Goal: Transaction & Acquisition: Purchase product/service

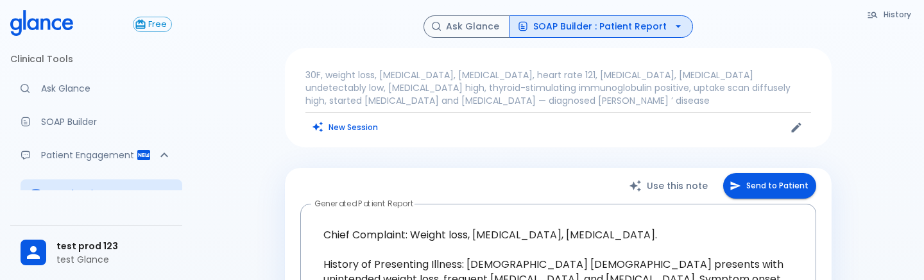
scroll to position [380, 0]
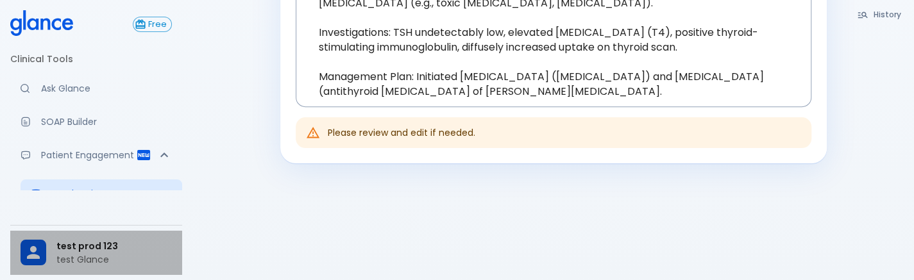
click at [70, 260] on p "test Glance" at bounding box center [114, 259] width 116 height 13
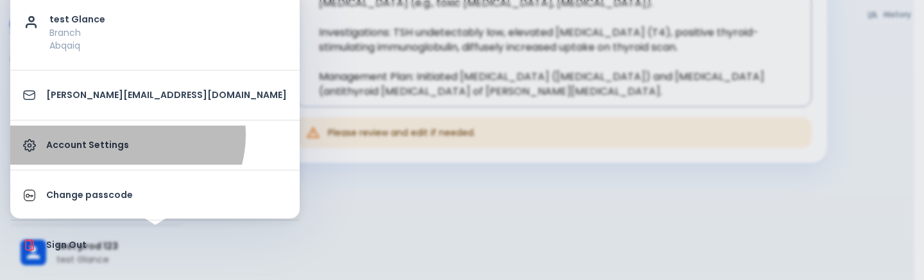
click at [126, 134] on link "Account Settings" at bounding box center [154, 145] width 289 height 39
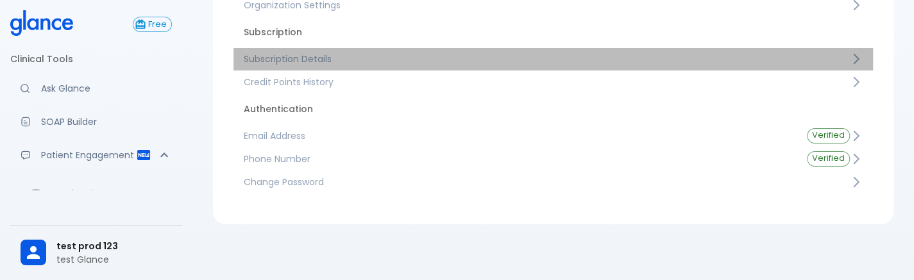
click at [381, 55] on span "Subscription Details" at bounding box center [547, 59] width 606 height 13
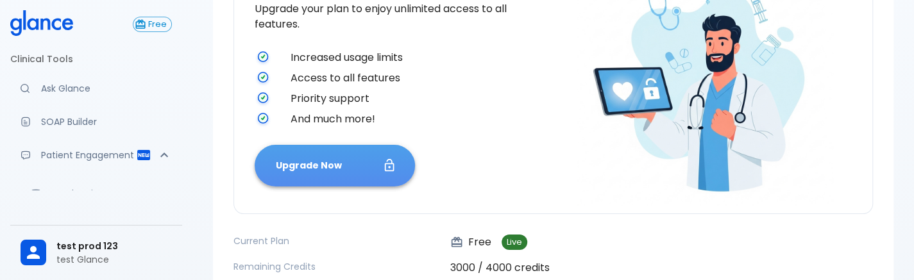
click at [358, 146] on button "Upgrade Now" at bounding box center [335, 166] width 160 height 42
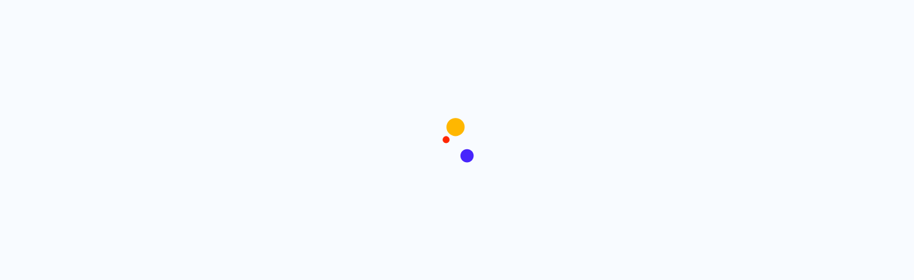
scroll to position [1, 0]
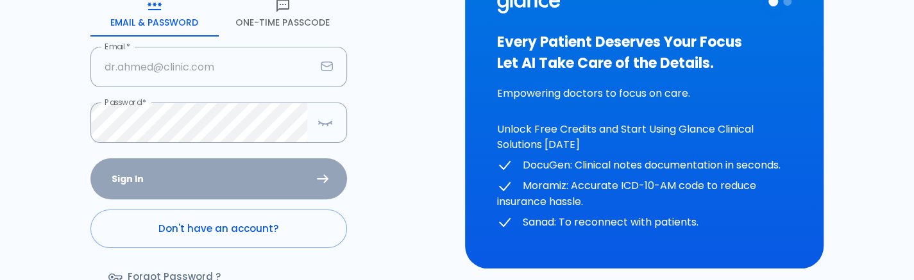
scroll to position [151, 0]
type input "deepashree+123@groa.care"
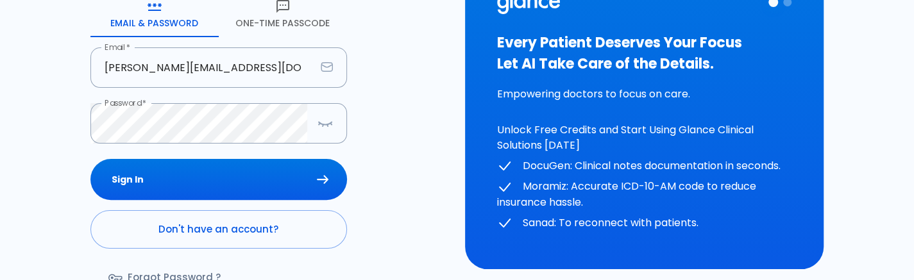
click at [203, 175] on div "Sign In Don't have an account? Forgot Password ?" at bounding box center [218, 233] width 257 height 148
click at [203, 175] on button "Sign In" at bounding box center [218, 180] width 257 height 42
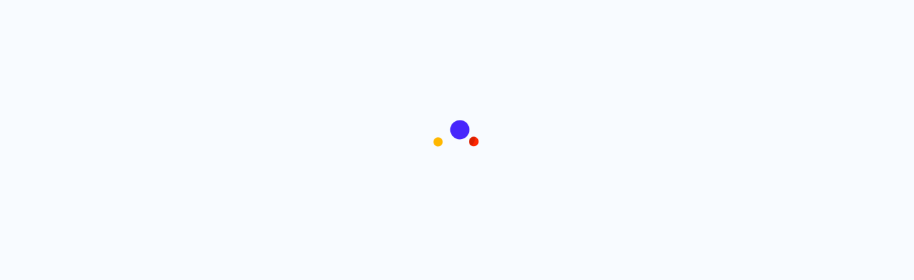
scroll to position [1, 0]
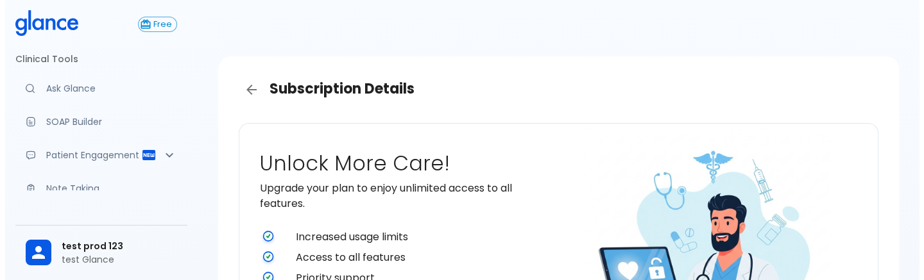
scroll to position [236, 0]
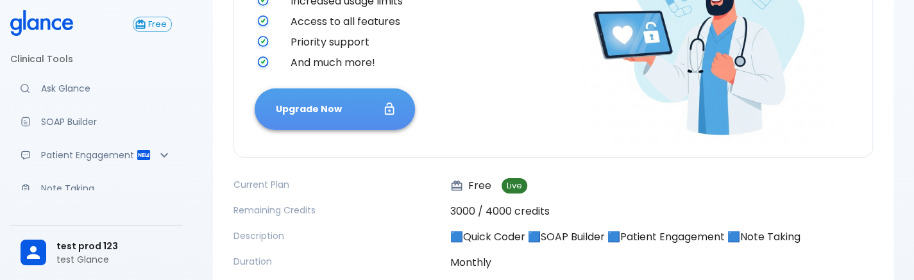
click at [359, 117] on button "Upgrade Now" at bounding box center [335, 110] width 160 height 42
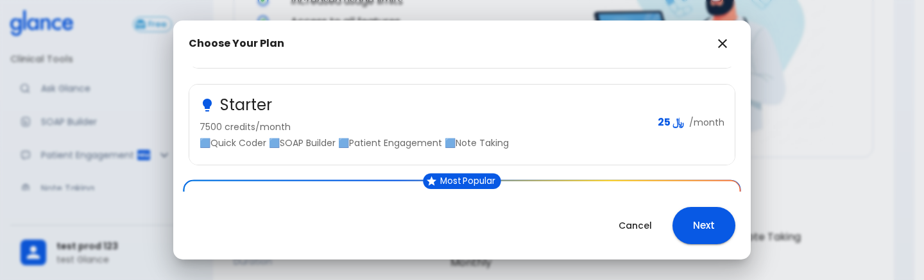
scroll to position [202, 0]
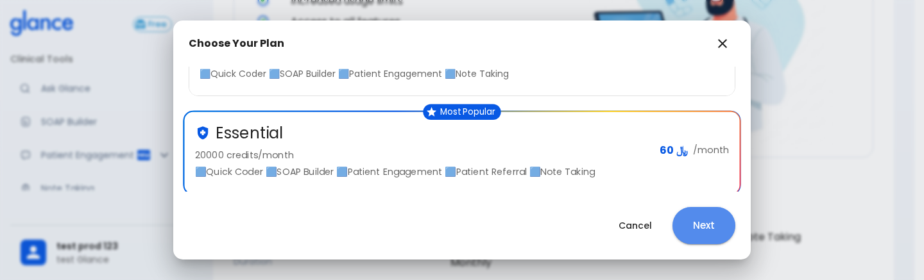
click at [703, 225] on button "Next" at bounding box center [704, 225] width 63 height 37
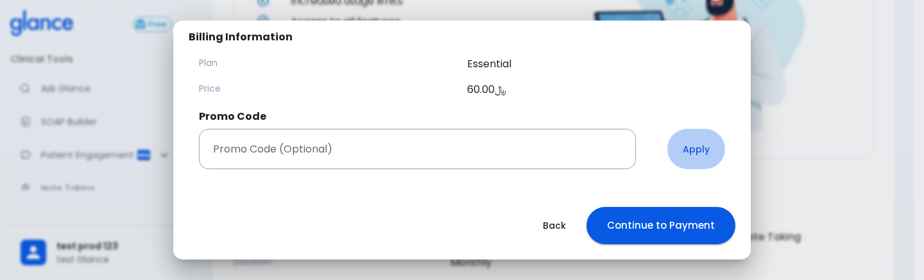
click at [697, 155] on button "Apply" at bounding box center [696, 149] width 58 height 40
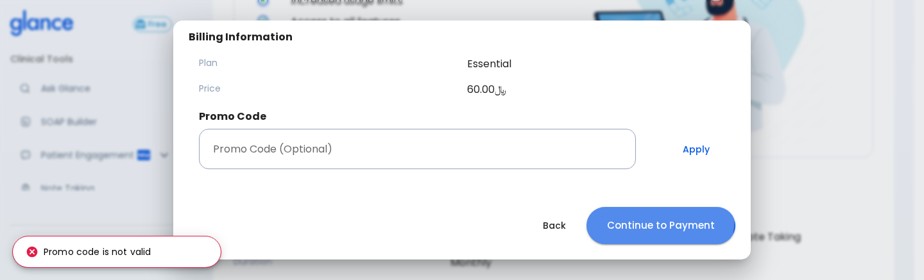
click at [646, 218] on button "Continue to Payment" at bounding box center [661, 225] width 149 height 37
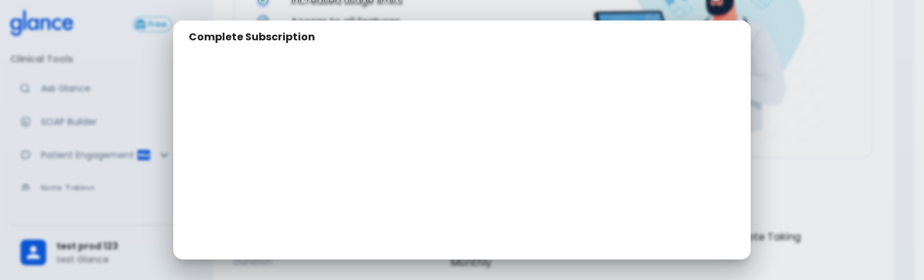
scroll to position [132, 0]
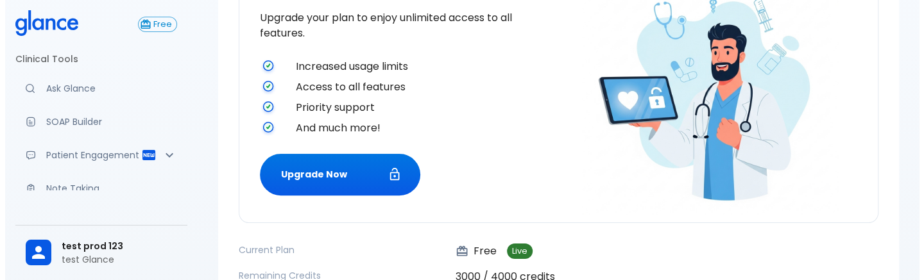
scroll to position [196, 0]
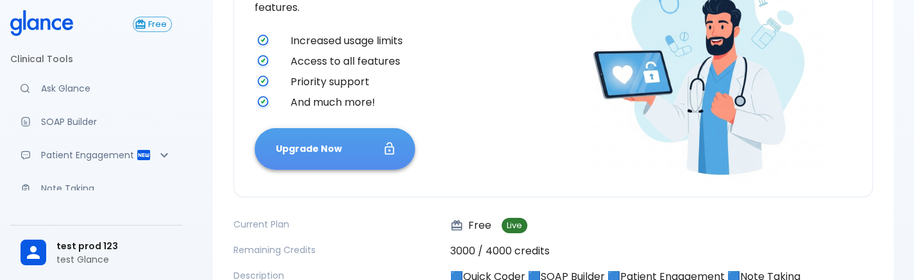
click at [313, 150] on button "Upgrade Now" at bounding box center [335, 149] width 160 height 42
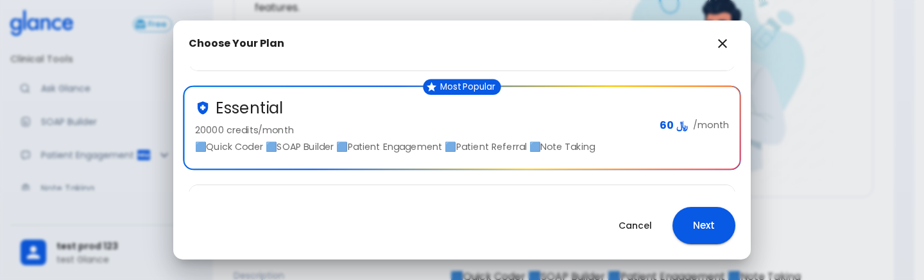
scroll to position [227, 0]
click at [711, 221] on button "Next" at bounding box center [704, 225] width 63 height 37
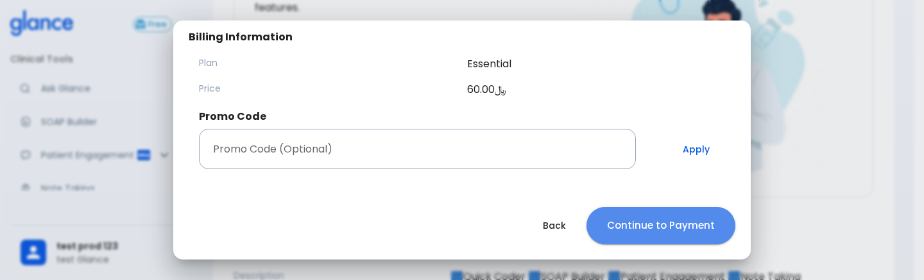
click at [691, 237] on button "Continue to Payment" at bounding box center [661, 225] width 149 height 37
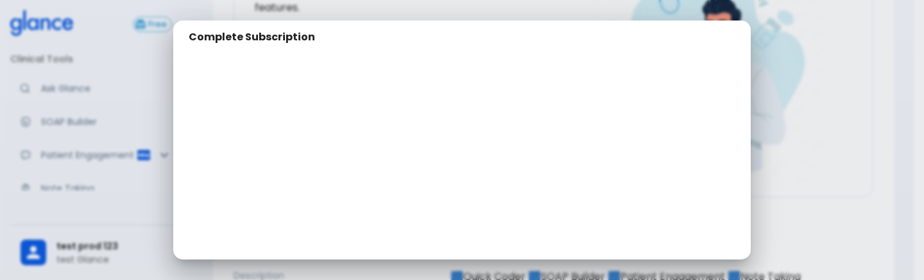
scroll to position [159, 0]
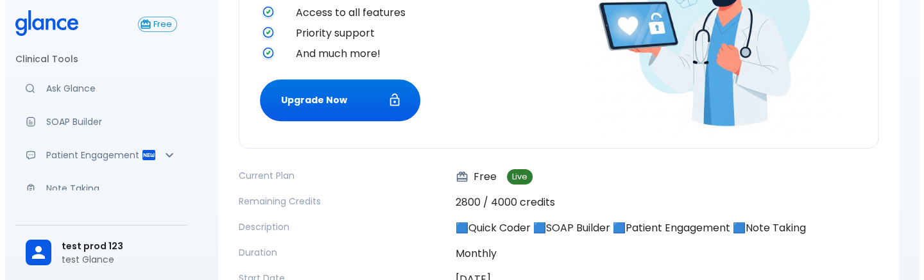
scroll to position [240, 0]
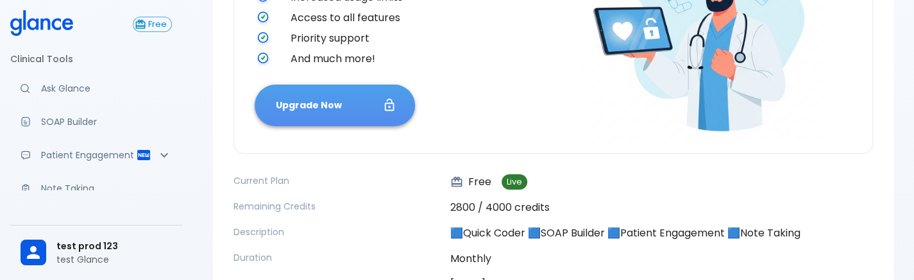
click at [323, 116] on button "Upgrade Now" at bounding box center [335, 106] width 160 height 42
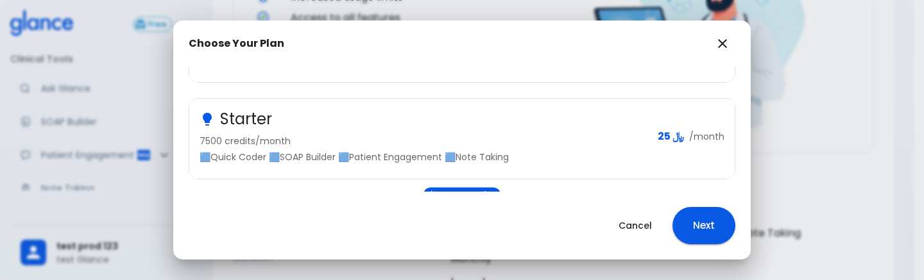
click at [572, 135] on p "7500 credits/month" at bounding box center [424, 141] width 448 height 13
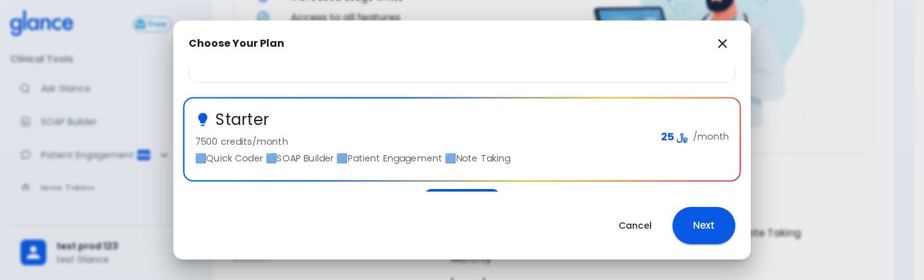
scroll to position [214, 0]
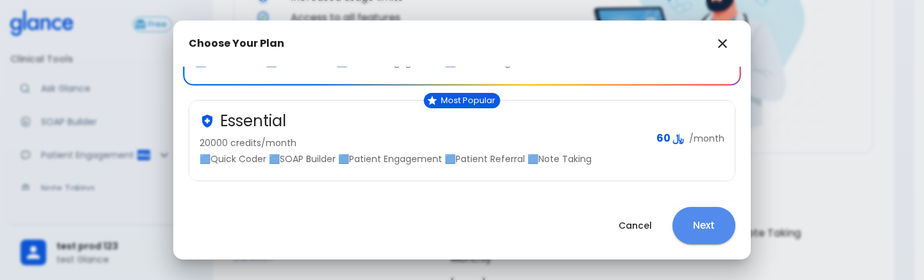
click at [697, 237] on button "Next" at bounding box center [704, 225] width 63 height 37
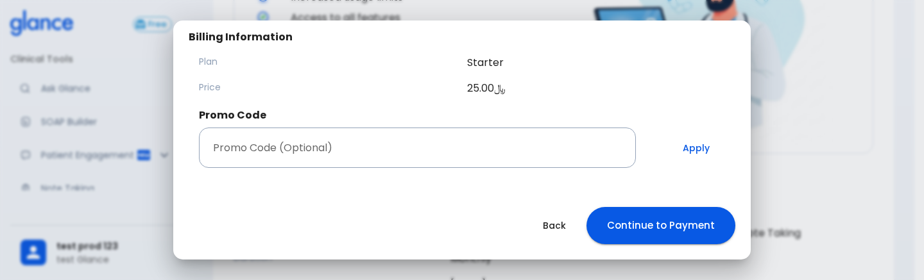
scroll to position [196, 0]
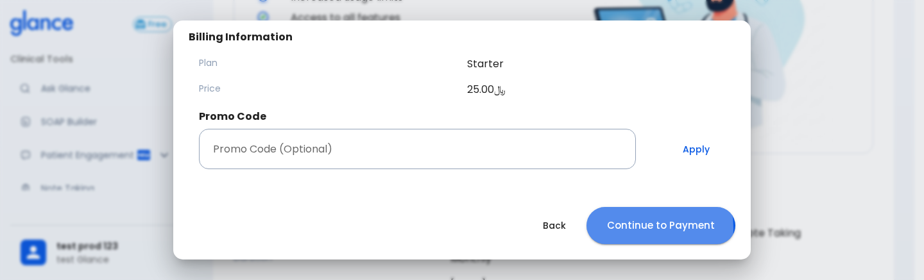
click at [647, 229] on button "Continue to Payment" at bounding box center [661, 225] width 149 height 37
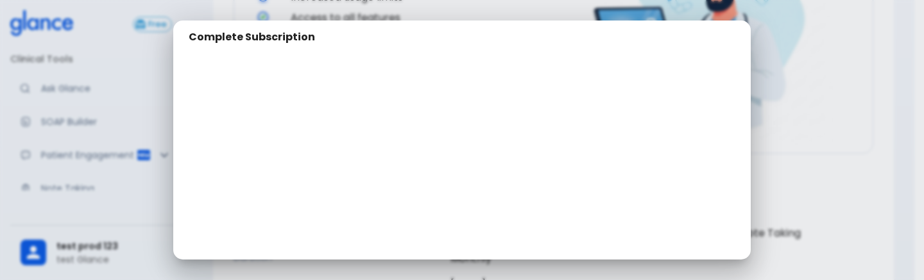
scroll to position [157, 0]
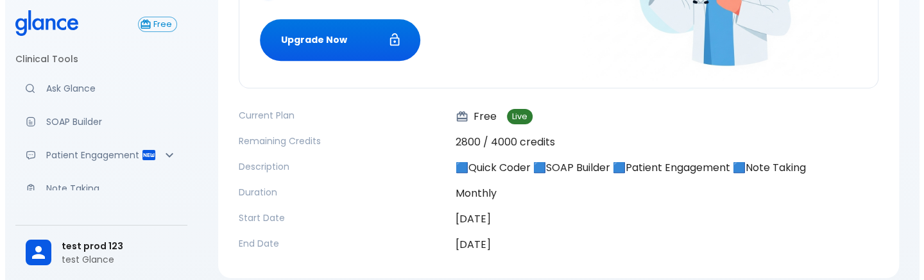
scroll to position [359, 0]
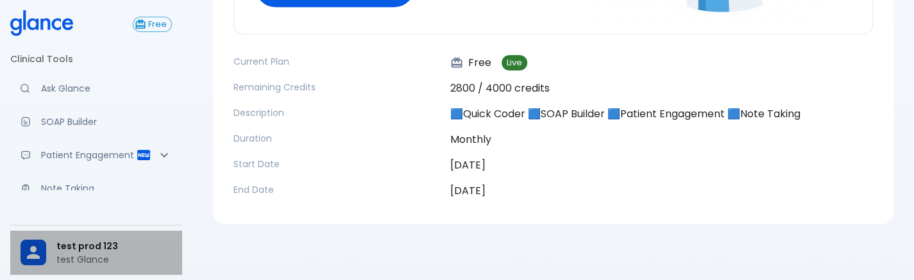
click at [66, 255] on p "test Glance" at bounding box center [114, 259] width 116 height 13
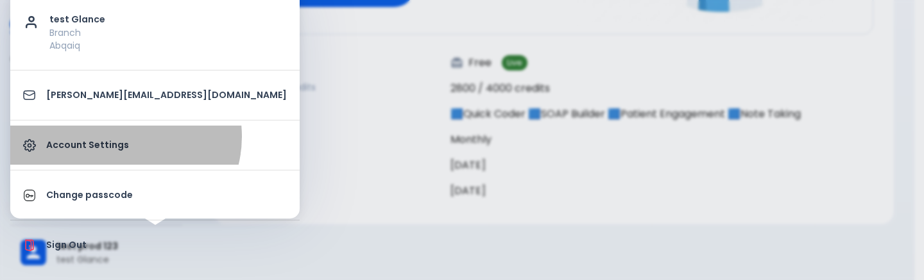
click at [124, 136] on link "Account Settings" at bounding box center [154, 145] width 289 height 39
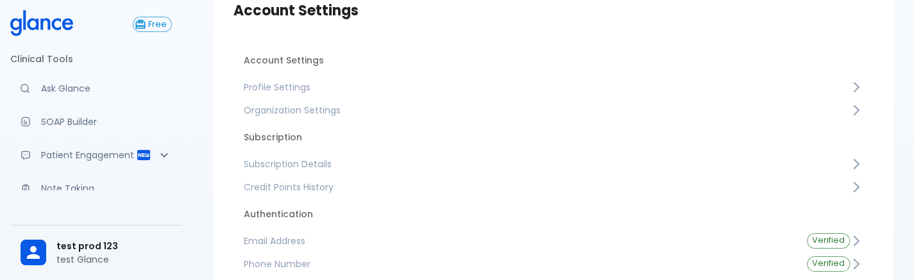
scroll to position [159, 0]
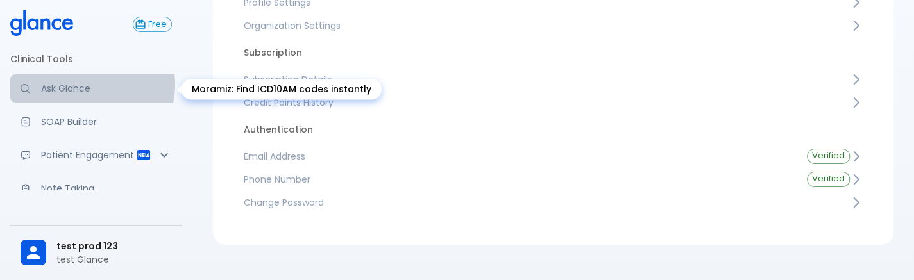
click at [81, 84] on p "Ask Glance" at bounding box center [106, 88] width 131 height 13
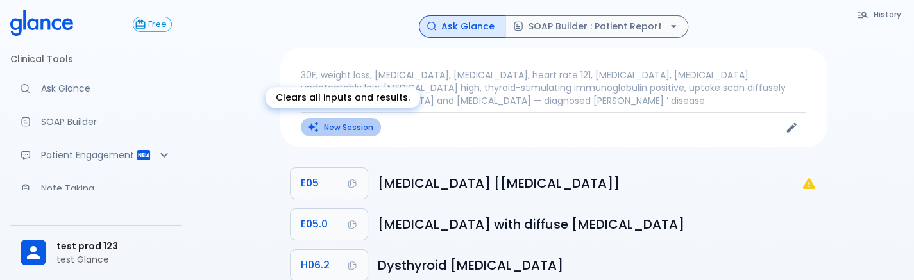
click at [326, 128] on button "New Session" at bounding box center [341, 127] width 80 height 19
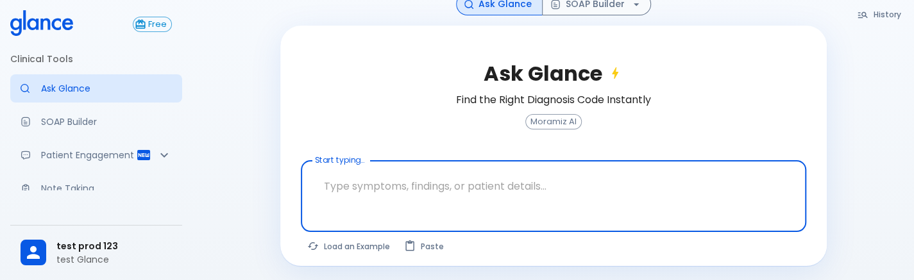
scroll to position [78, 0]
click at [409, 200] on textarea "Start typing..." at bounding box center [554, 186] width 488 height 40
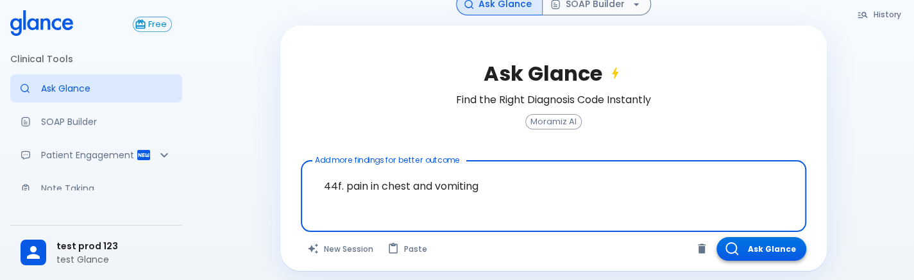
type textarea "44f. pain in chest and vomiting"
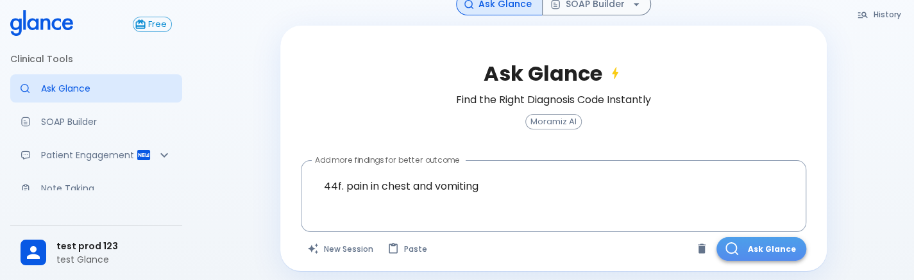
click at [767, 252] on button "Ask Glance" at bounding box center [762, 249] width 90 height 24
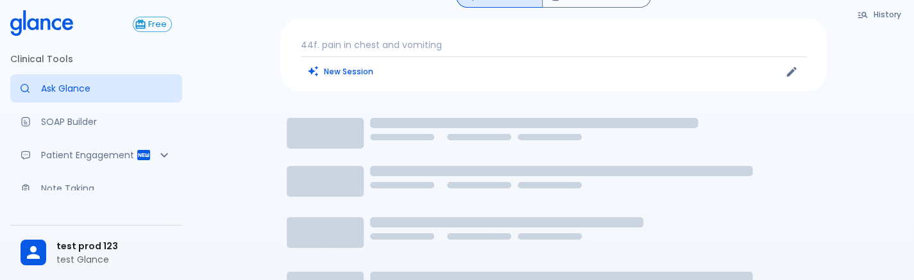
scroll to position [22, 0]
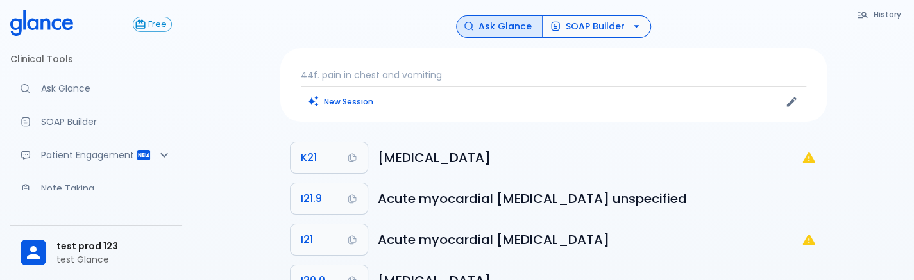
click at [607, 29] on button "SOAP Builder" at bounding box center [596, 26] width 109 height 22
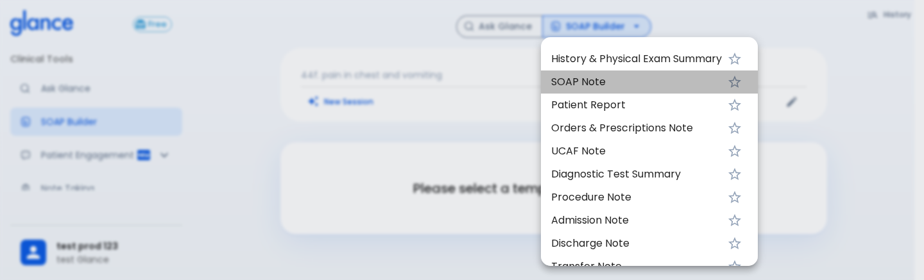
click at [601, 84] on span "SOAP Note" at bounding box center [636, 81] width 171 height 15
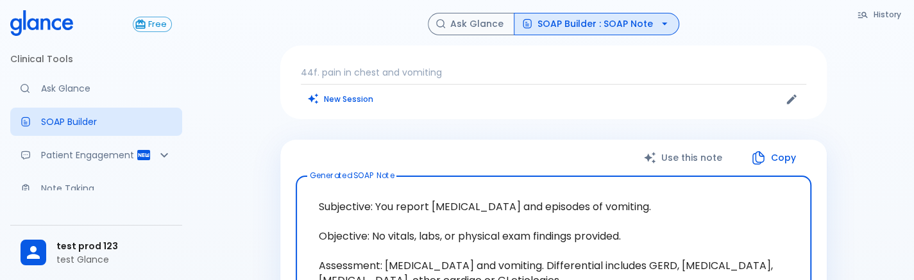
scroll to position [3, 0]
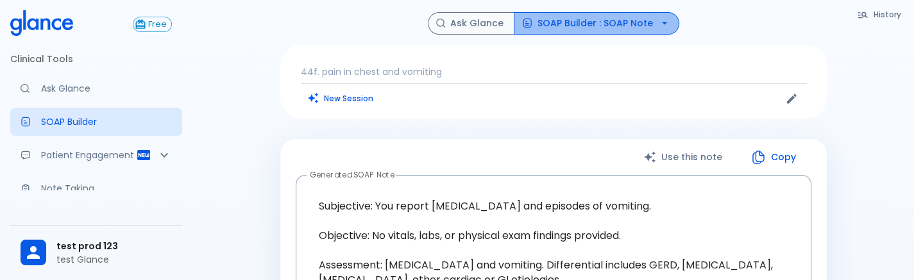
click at [642, 22] on button "SOAP Builder : SOAP Note" at bounding box center [597, 23] width 166 height 22
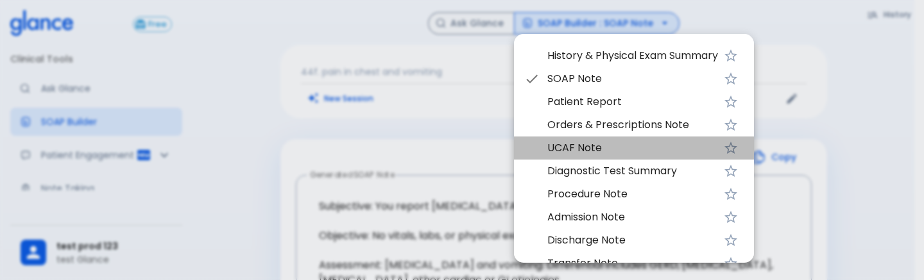
click at [614, 151] on span "UCAF Note" at bounding box center [632, 148] width 171 height 15
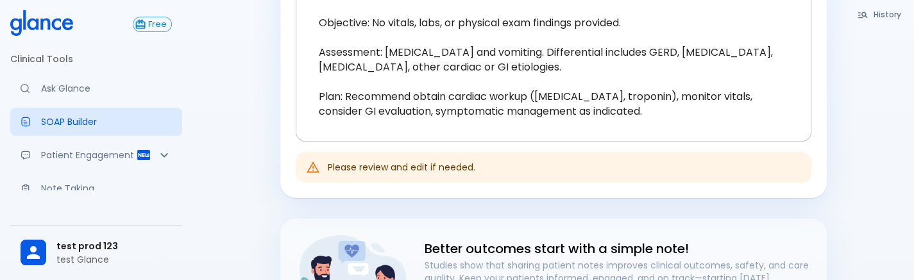
scroll to position [112, 0]
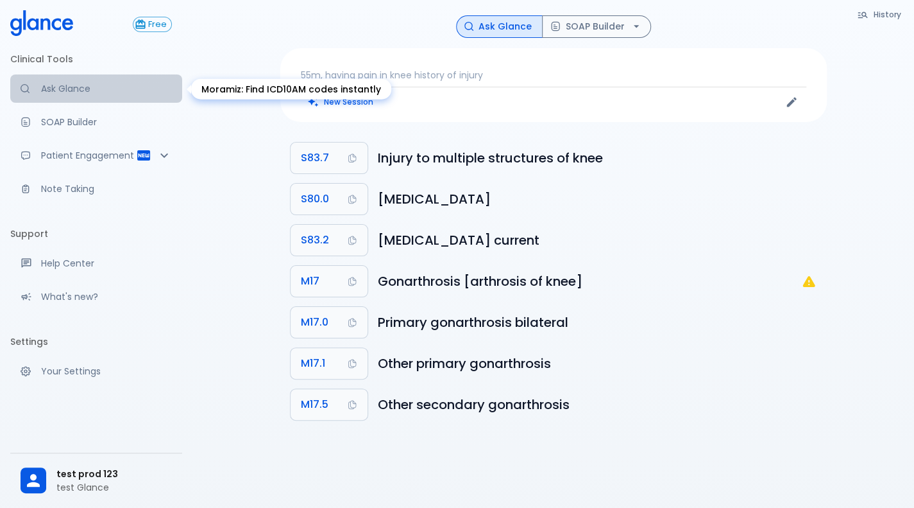
click at [45, 80] on link "Ask Glance" at bounding box center [96, 88] width 172 height 28
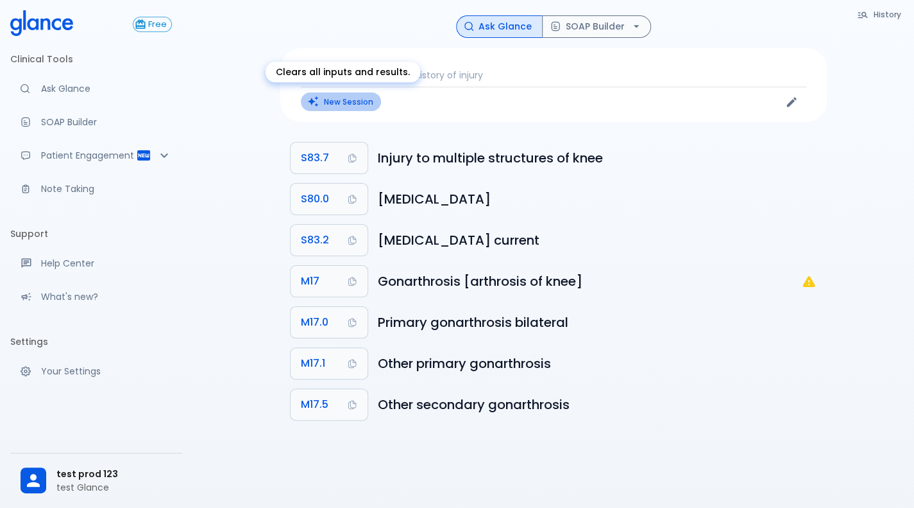
click at [353, 95] on button "New Session" at bounding box center [341, 101] width 80 height 19
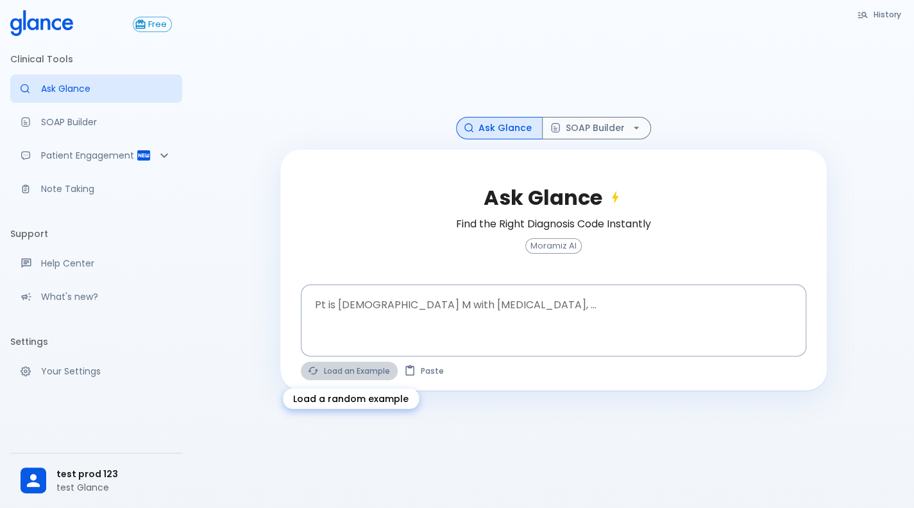
click at [339, 375] on button "Load an Example" at bounding box center [349, 370] width 97 height 19
type textarea "62M, HTN, acute tearing [MEDICAL_DATA] to back, BP 170/95, asymmetric pulses, C…"
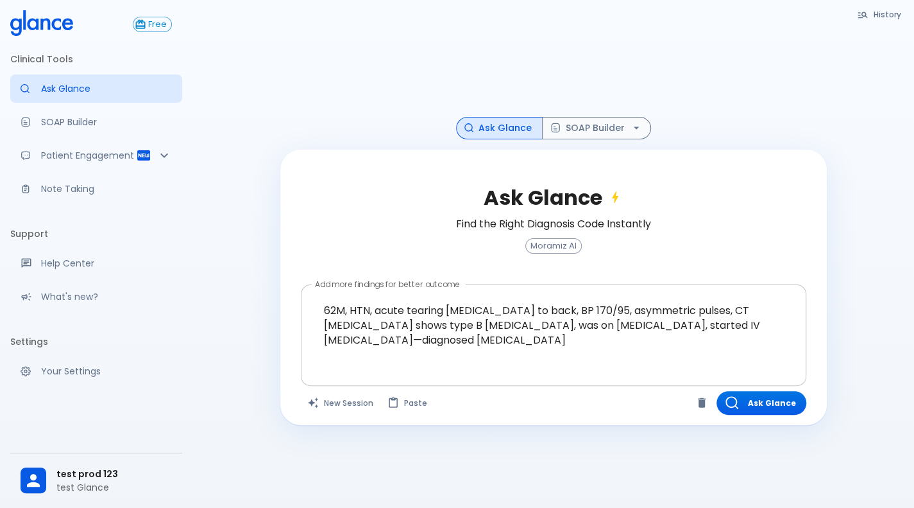
click at [420, 351] on textarea "62M, HTN, acute tearing [MEDICAL_DATA] to back, BP 170/95, asymmetric pulses, C…" at bounding box center [554, 325] width 488 height 70
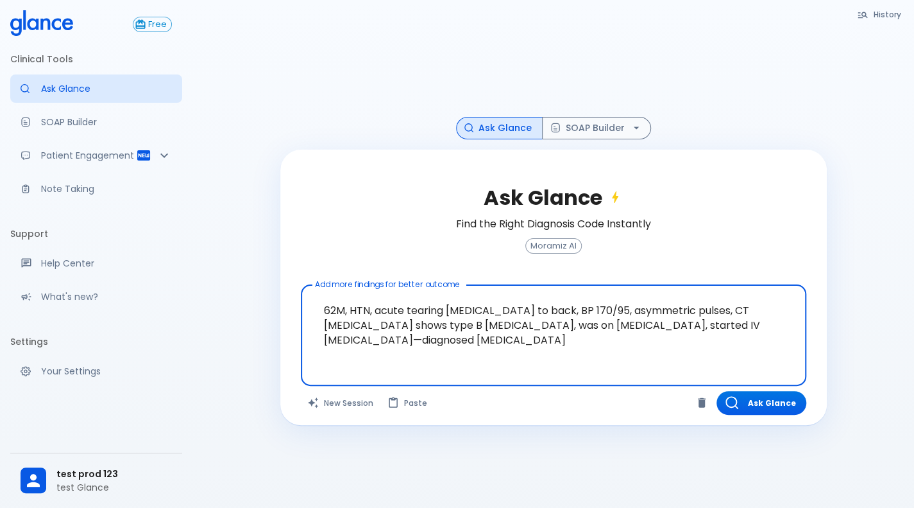
click at [420, 351] on textarea "62M, HTN, acute tearing [MEDICAL_DATA] to back, BP 170/95, asymmetric pulses, C…" at bounding box center [554, 325] width 488 height 70
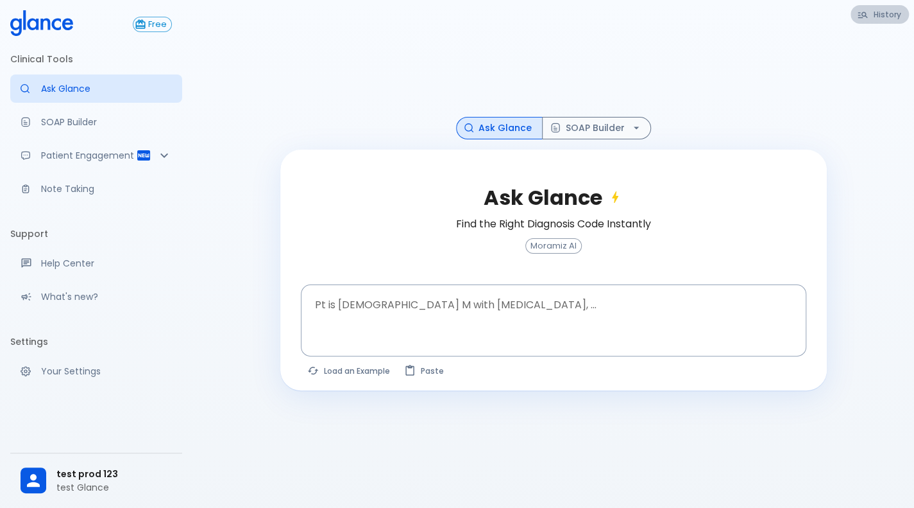
click at [879, 22] on button "History" at bounding box center [880, 14] width 58 height 19
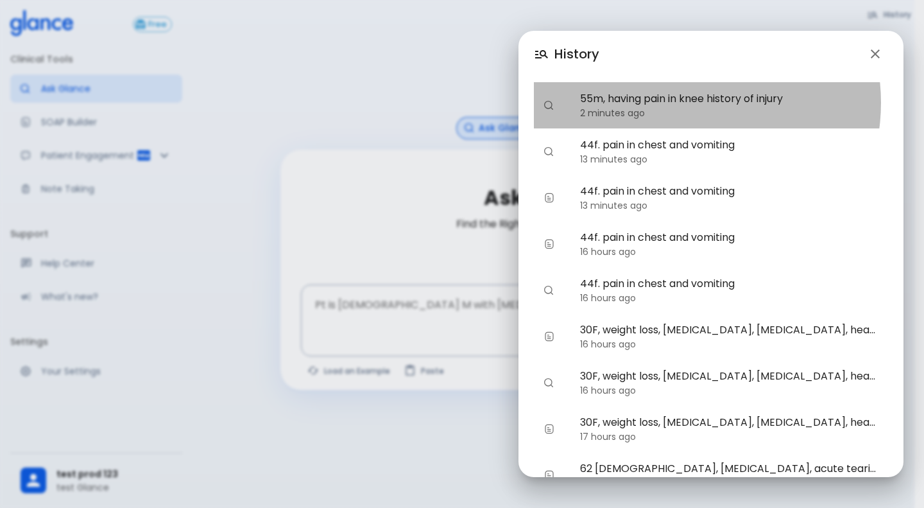
click at [686, 103] on span "55m, having pain in knee history of injury" at bounding box center [729, 98] width 298 height 15
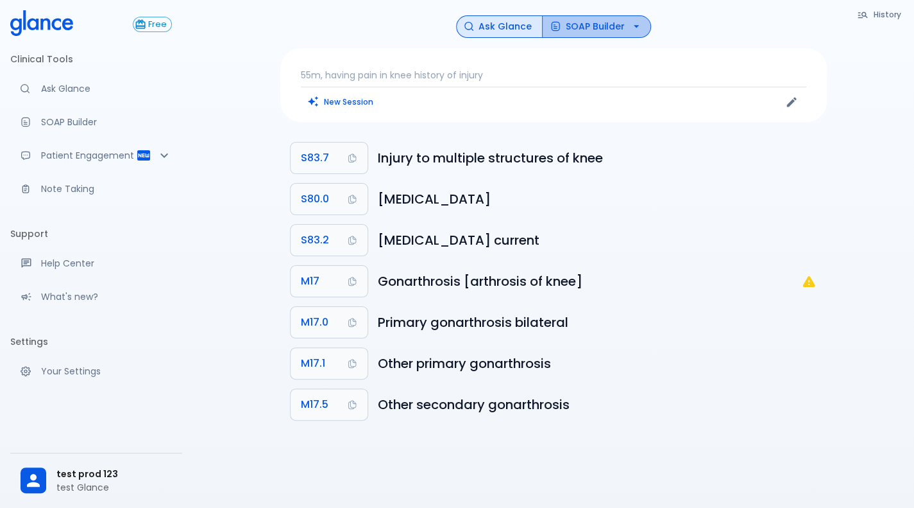
click at [602, 35] on button "SOAP Builder" at bounding box center [596, 26] width 109 height 22
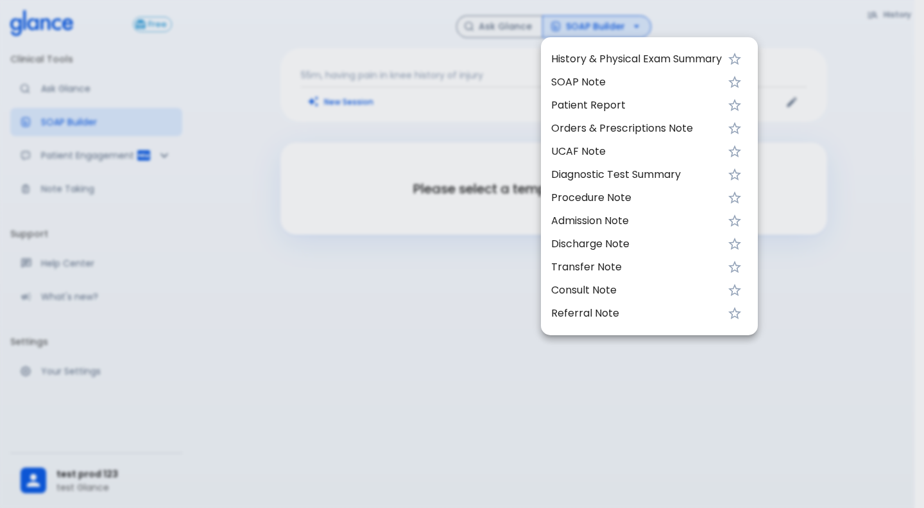
click at [594, 83] on span "SOAP Note" at bounding box center [636, 81] width 171 height 15
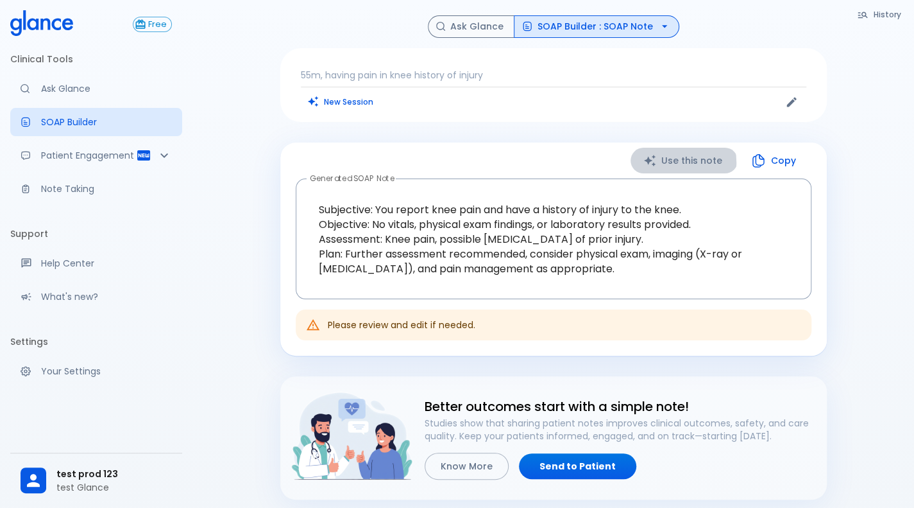
click at [665, 162] on button "Use this note" at bounding box center [684, 161] width 107 height 26
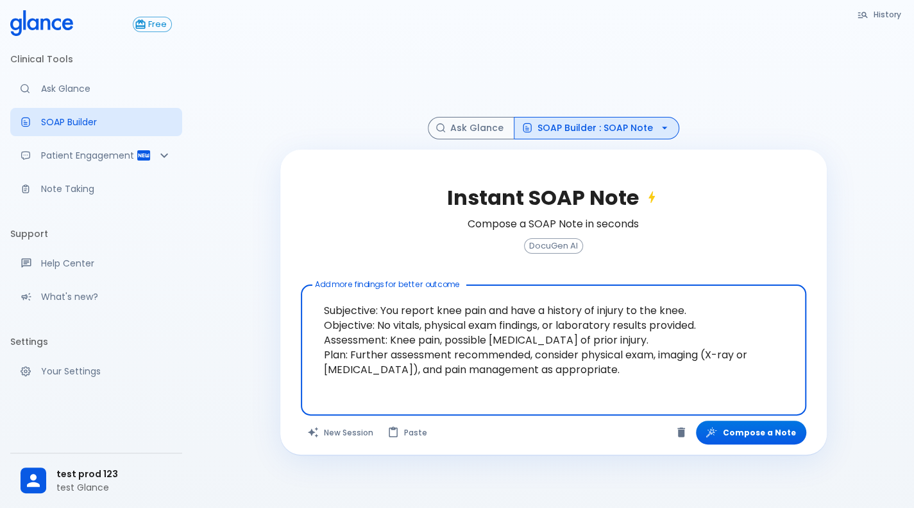
scroll to position [31, 0]
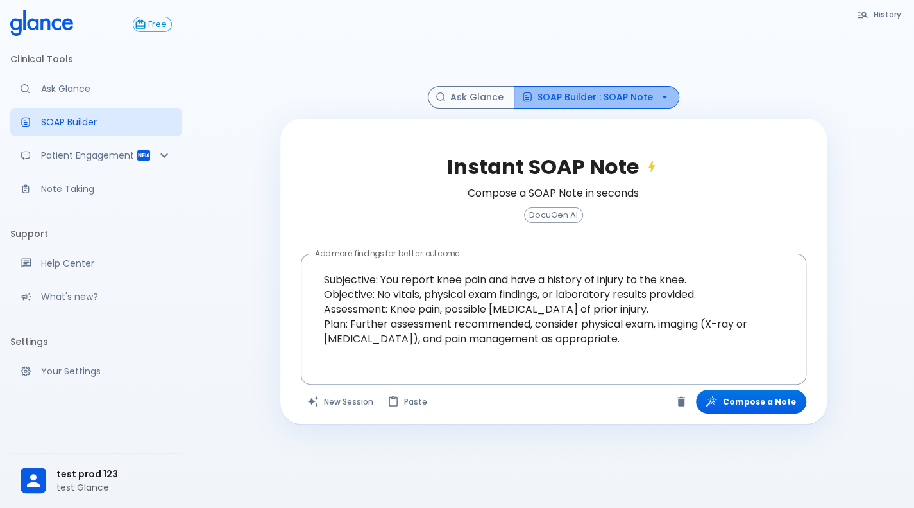
click at [606, 96] on button "SOAP Builder : SOAP Note" at bounding box center [597, 97] width 166 height 22
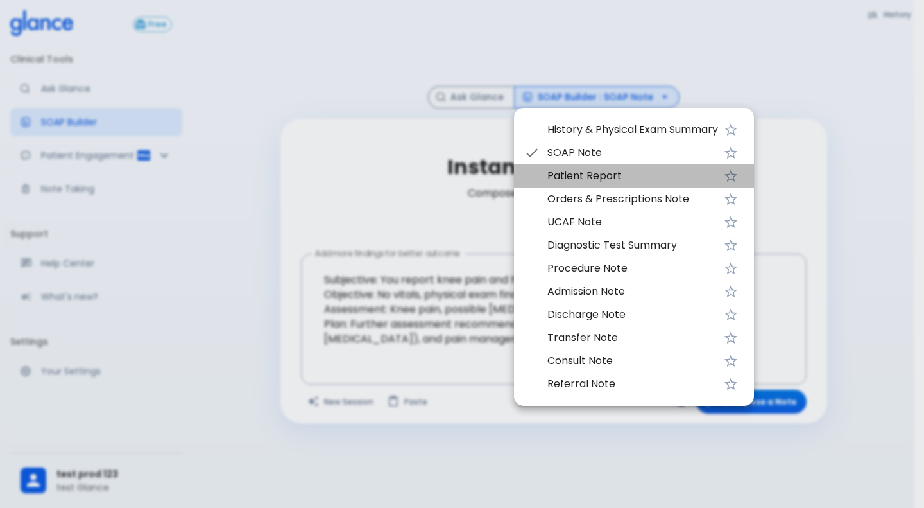
click at [606, 171] on span "Patient Report" at bounding box center [632, 175] width 171 height 15
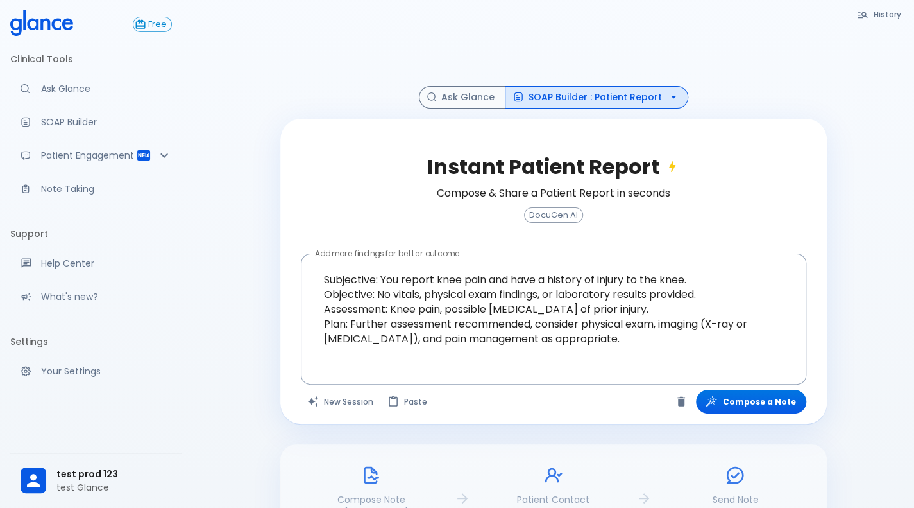
scroll to position [110, 0]
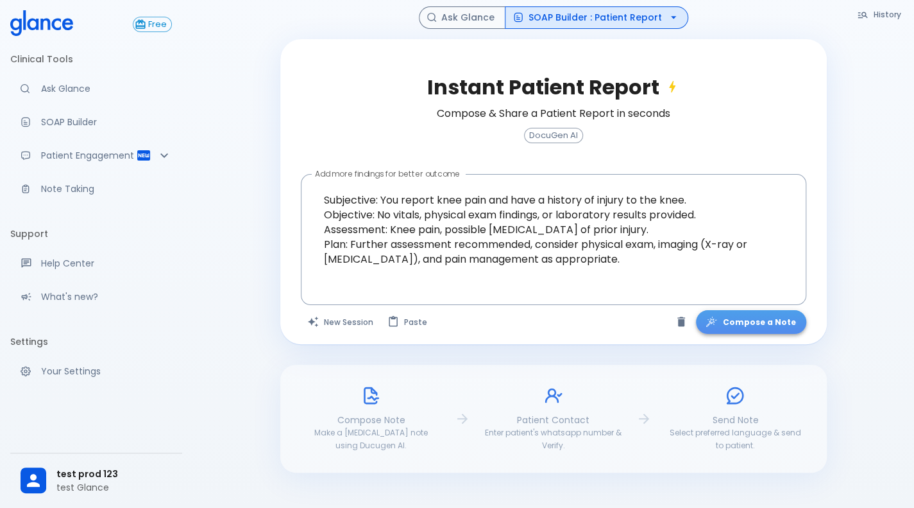
click at [769, 329] on button "Compose a Note" at bounding box center [751, 322] width 110 height 24
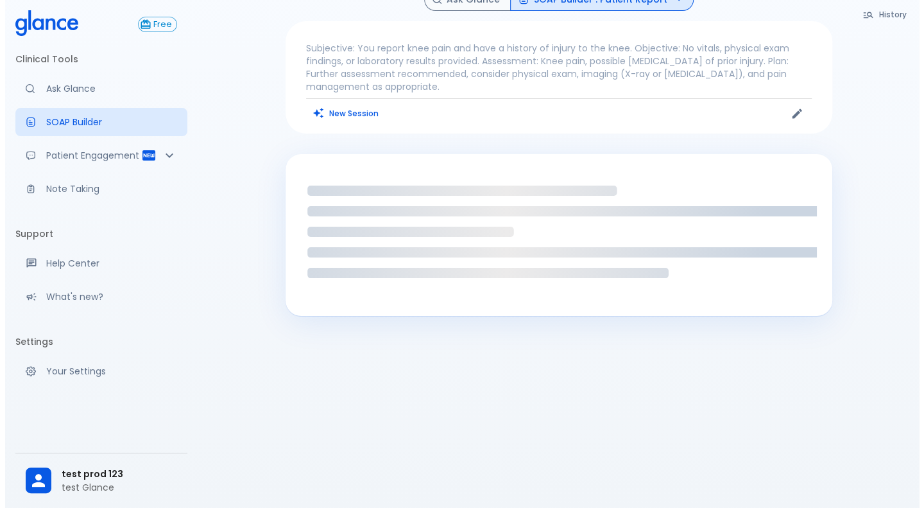
scroll to position [23, 0]
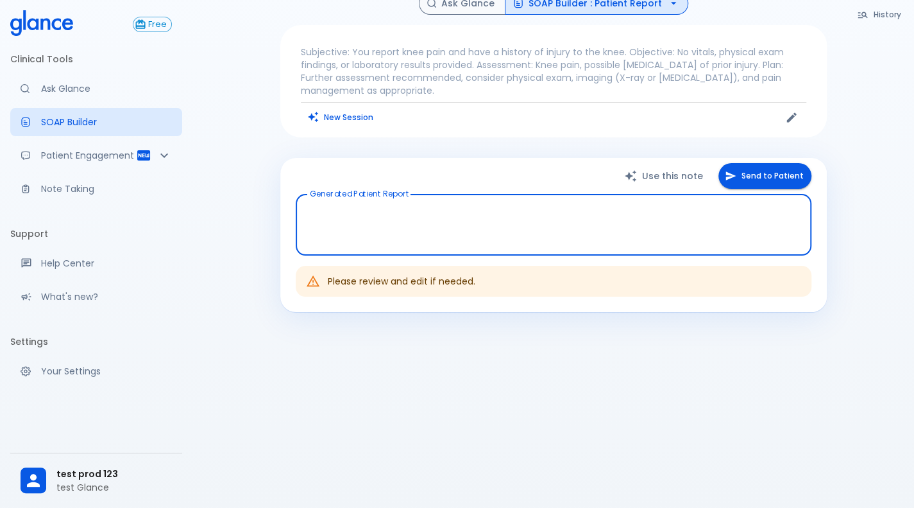
type textarea "Hello, I wish you a speedy recovery. This is a summary of the encounter: Clinic…"
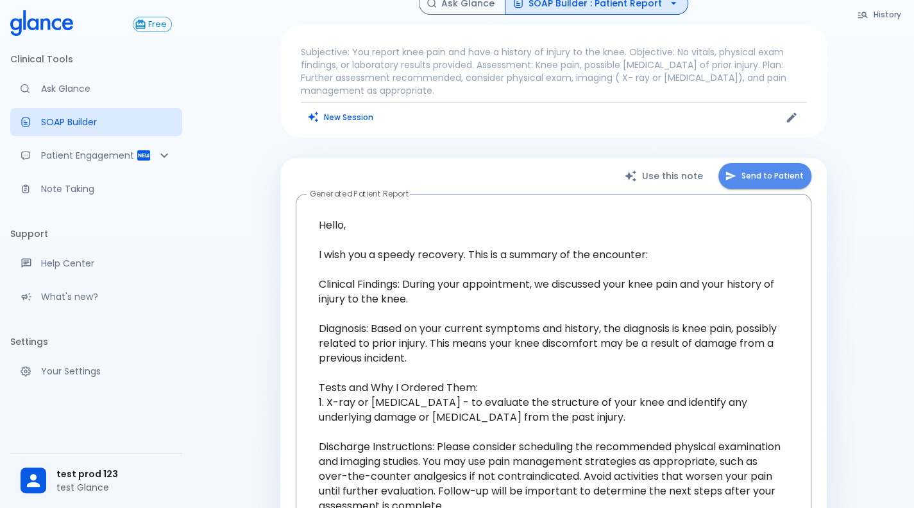
click at [797, 175] on button "Send to Patient" at bounding box center [765, 176] width 93 height 26
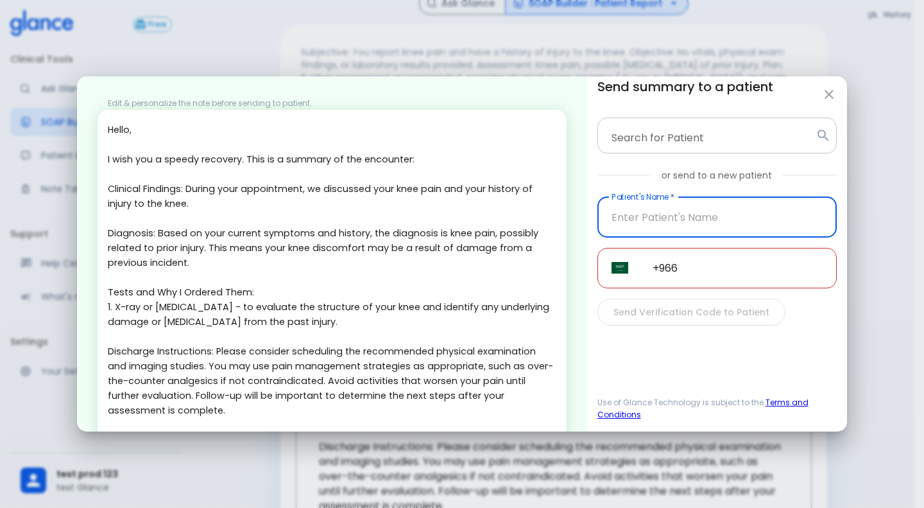
drag, startPoint x: 635, startPoint y: 214, endPoint x: 697, endPoint y: 134, distance: 101.1
click at [697, 134] on div "Send summary to a patient Search for Patient Search for Patient or send to a ne…" at bounding box center [716, 201] width 239 height 250
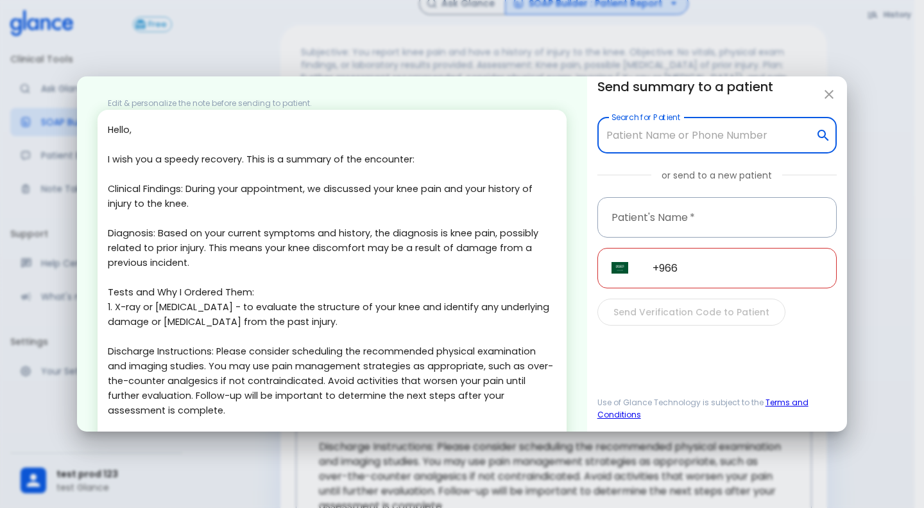
click at [697, 134] on input "Search for Patient" at bounding box center [706, 135] width 207 height 24
type input "9"
click at [697, 208] on input "Patient's Name   *" at bounding box center [716, 217] width 239 height 40
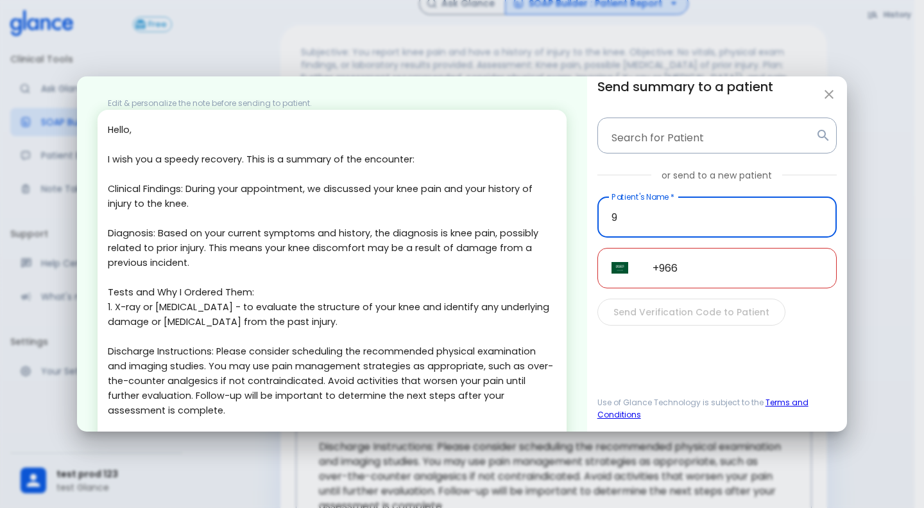
type input "9"
click at [698, 266] on input "+966" at bounding box center [738, 268] width 198 height 40
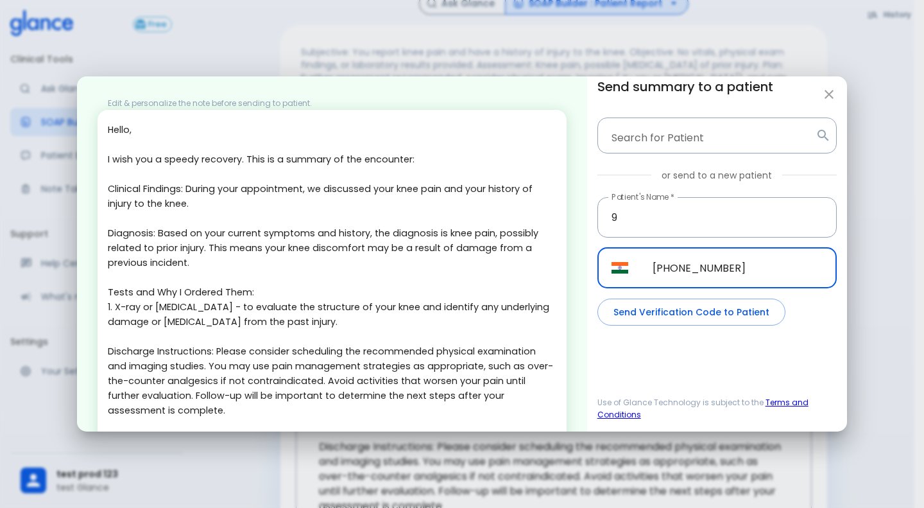
type input "[PHONE_NUMBER]"
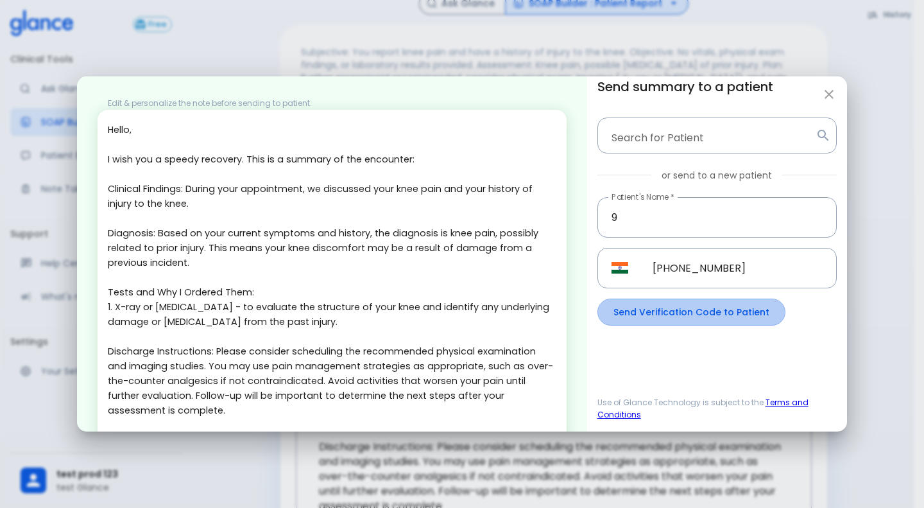
click at [700, 314] on button "Send Verification Code to Patient" at bounding box center [691, 312] width 188 height 28
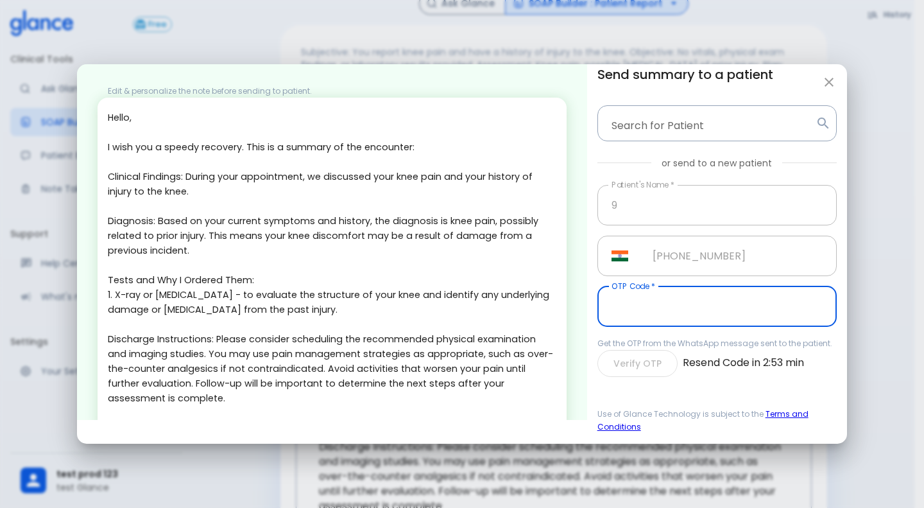
drag, startPoint x: 700, startPoint y: 314, endPoint x: 697, endPoint y: 306, distance: 8.9
click at [697, 306] on input "OTP Code   *" at bounding box center [716, 306] width 239 height 40
type input "742411"
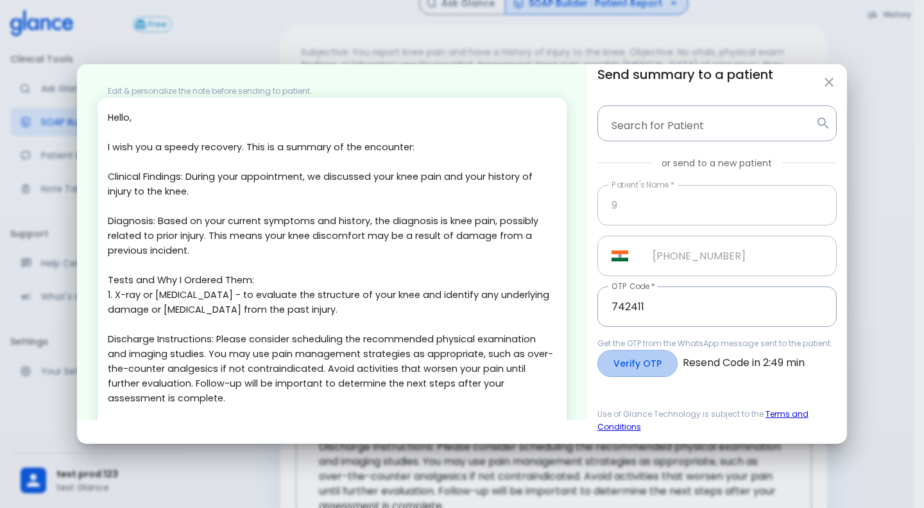
click at [639, 364] on button "Verify OTP" at bounding box center [637, 364] width 80 height 28
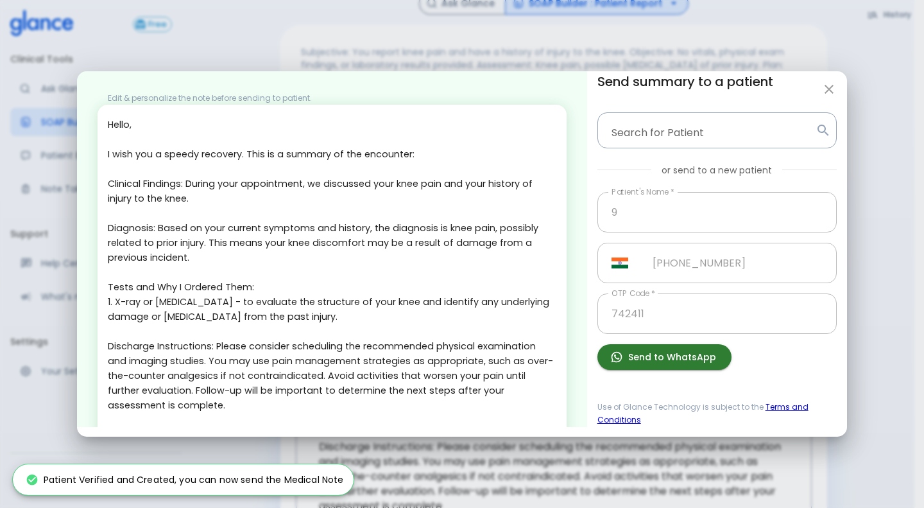
scroll to position [64, 0]
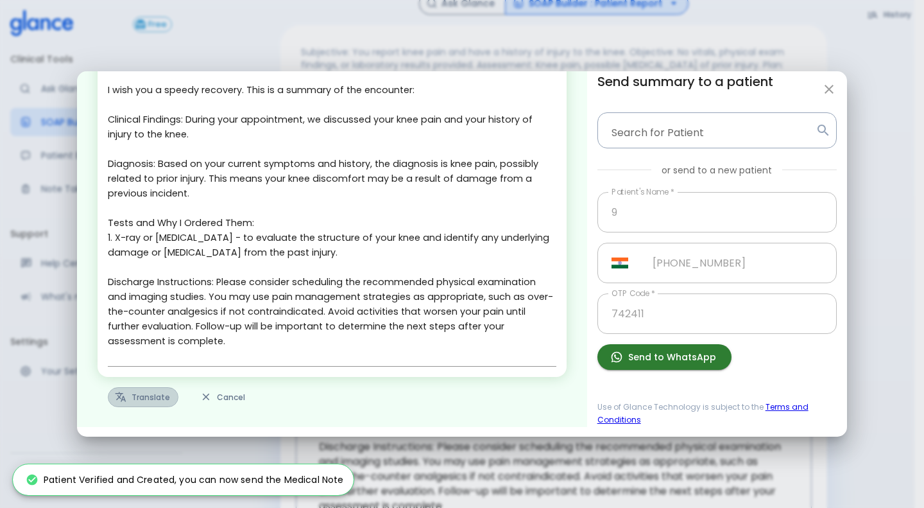
click at [123, 400] on icon "button" at bounding box center [121, 397] width 12 height 12
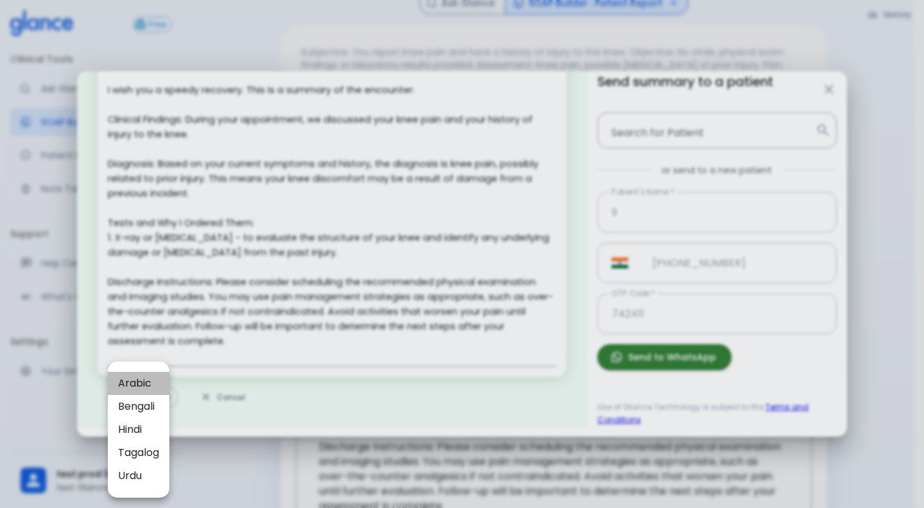
click at [146, 374] on li "Arabic" at bounding box center [139, 383] width 62 height 23
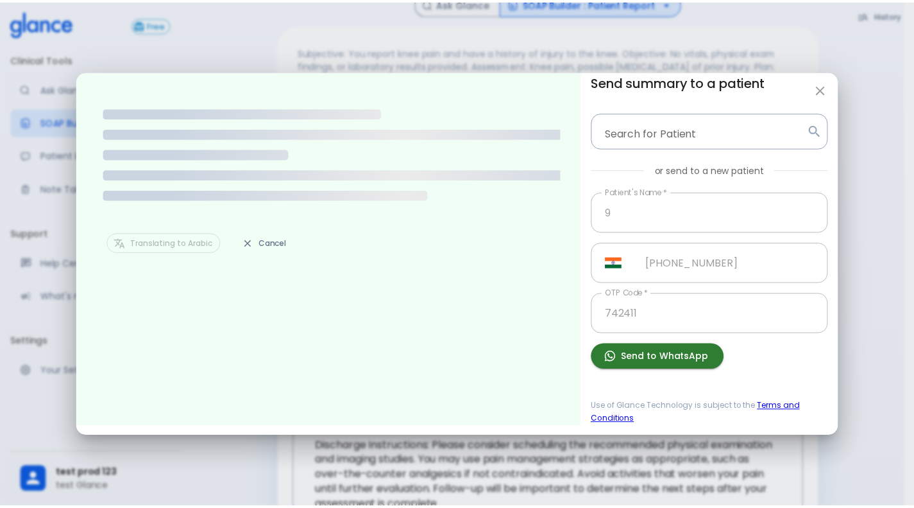
scroll to position [0, 0]
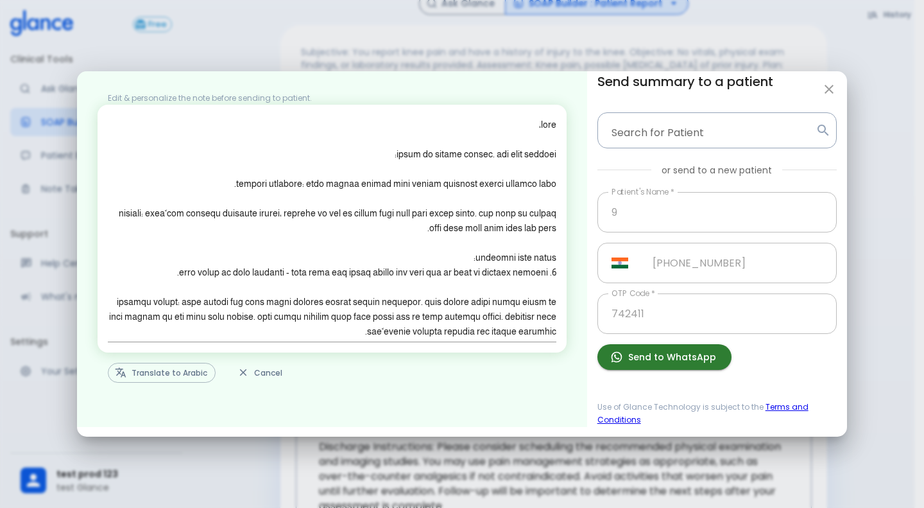
click at [613, 359] on icon "button" at bounding box center [616, 356] width 13 height 13
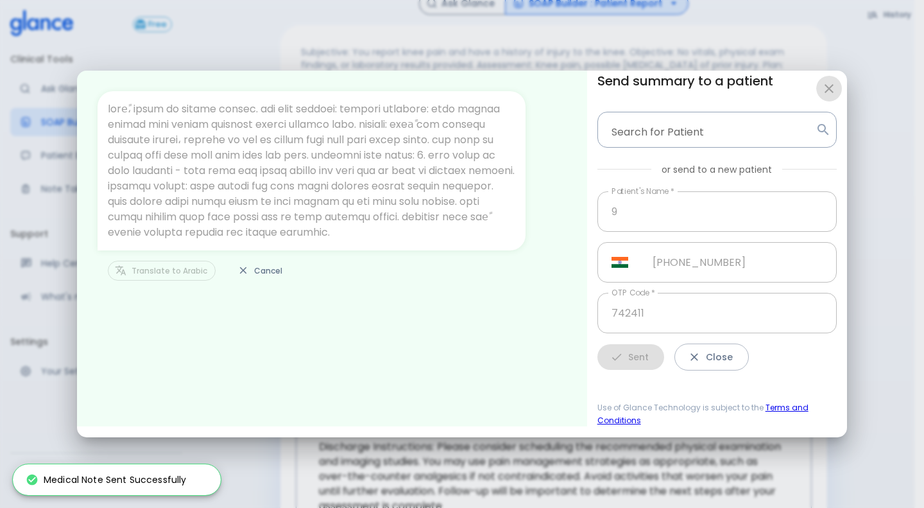
click at [828, 97] on button "button" at bounding box center [829, 89] width 26 height 26
type input "+966"
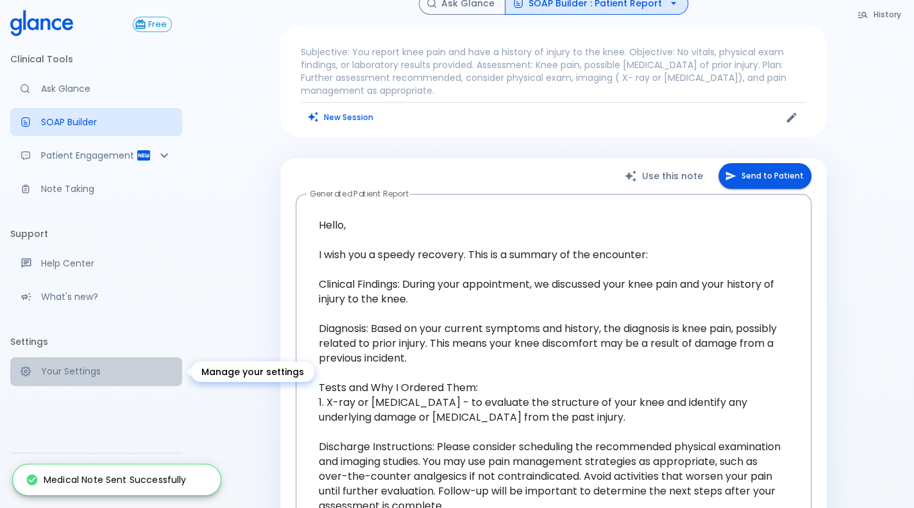
click at [132, 361] on link "Your Settings" at bounding box center [96, 371] width 172 height 28
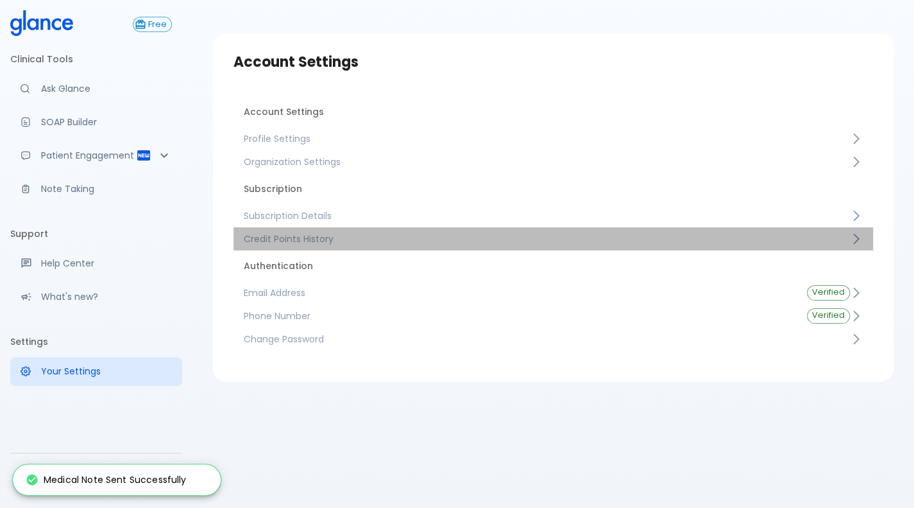
click at [352, 248] on link "Credit Points History" at bounding box center [554, 238] width 640 height 23
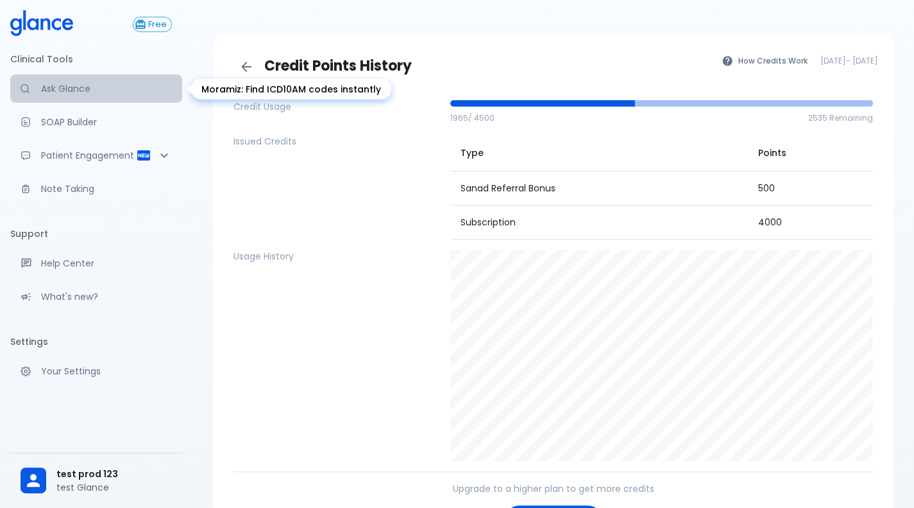
click at [63, 87] on p "Ask Glance" at bounding box center [106, 88] width 131 height 13
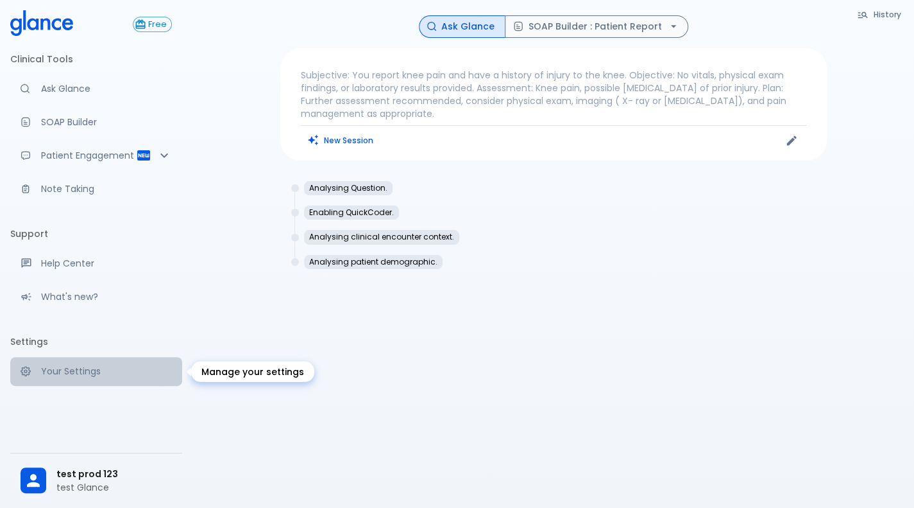
click at [78, 361] on link "Your Settings" at bounding box center [96, 371] width 172 height 28
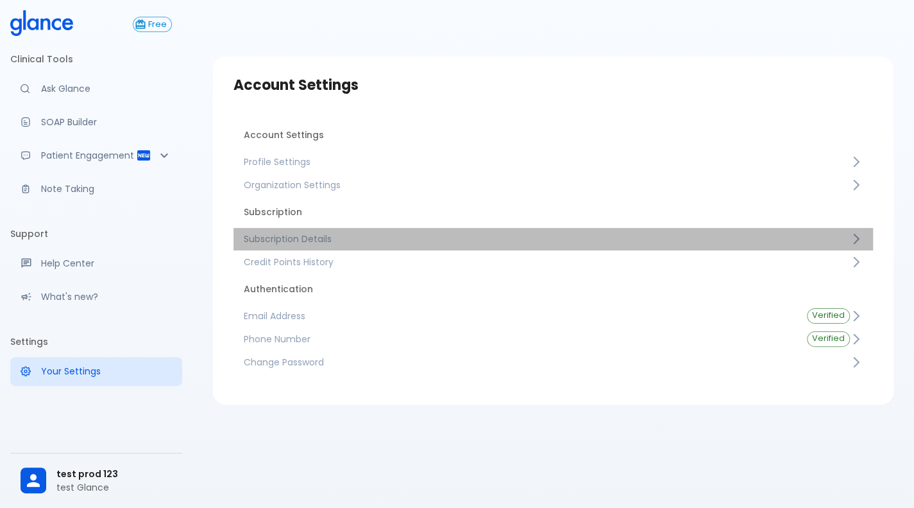
click at [310, 247] on link "Subscription Details" at bounding box center [554, 238] width 640 height 23
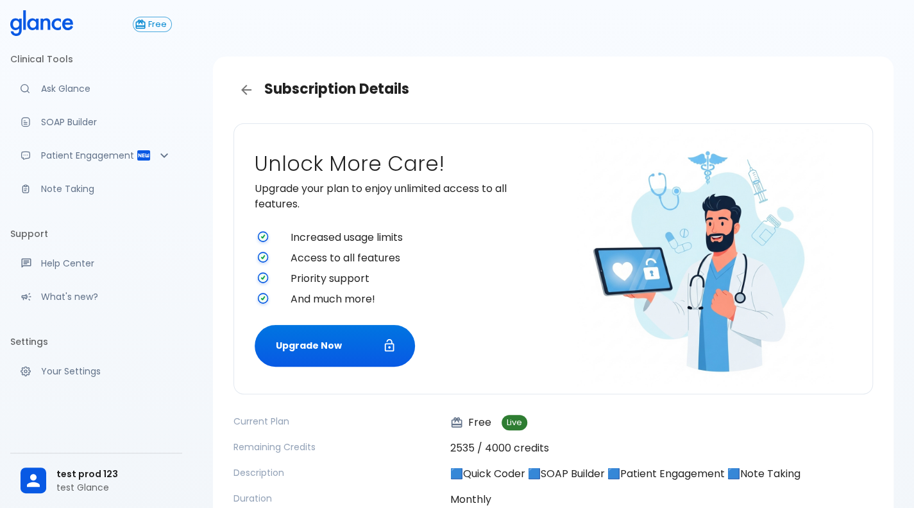
scroll to position [132, 0]
